Goal: Navigation & Orientation: Find specific page/section

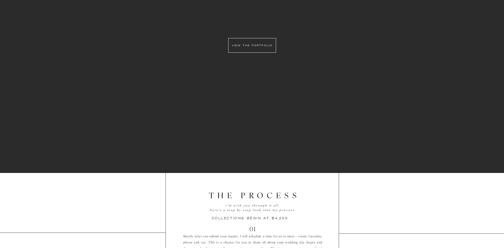
scroll to position [665, 0]
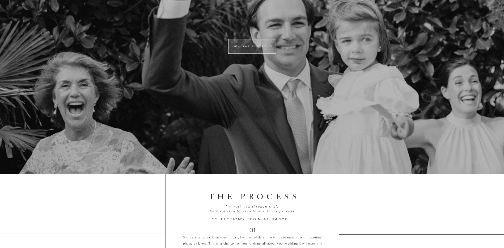
click at [261, 44] on div at bounding box center [252, 46] width 48 height 15
